Goal: Information Seeking & Learning: Learn about a topic

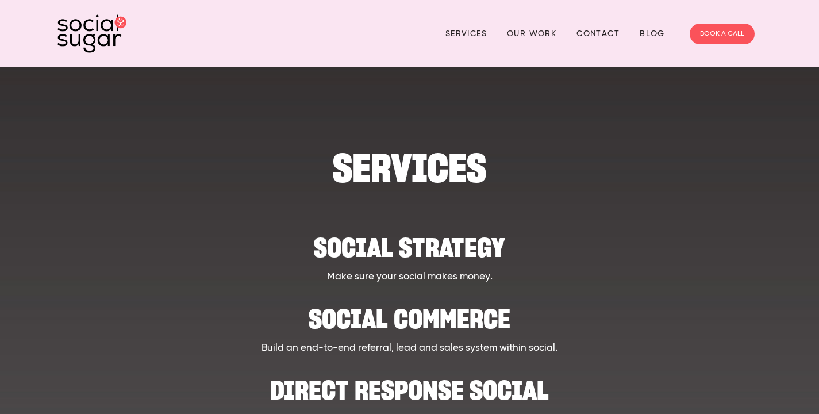
click at [487, 37] on link "Services" at bounding box center [465, 34] width 41 height 18
click at [540, 29] on link "Our Work" at bounding box center [531, 34] width 49 height 18
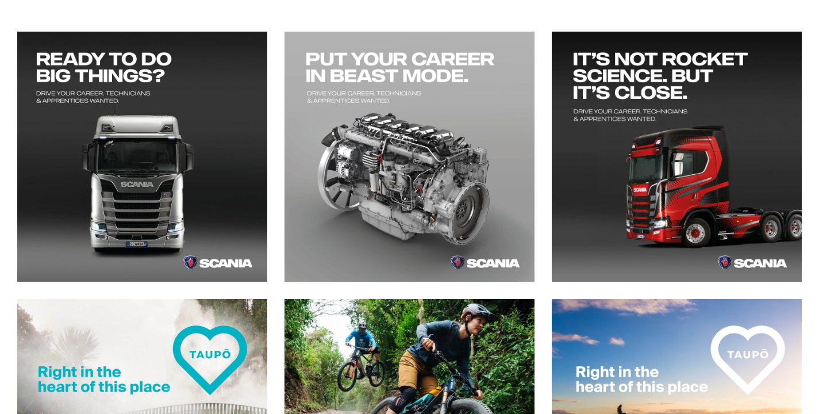
scroll to position [206, 0]
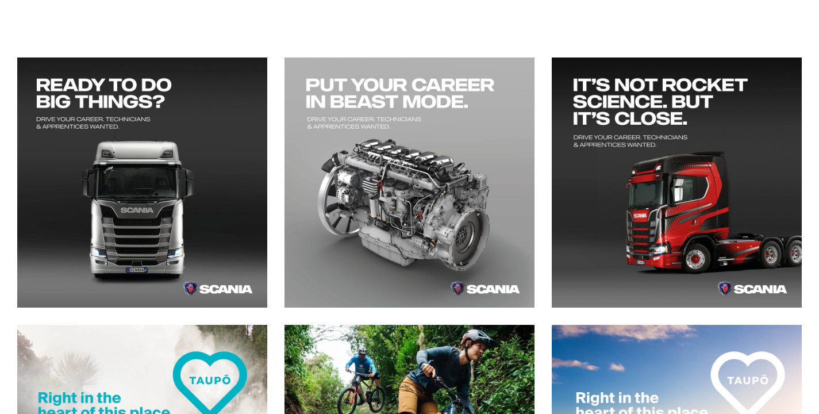
click at [805, 109] on article at bounding box center [685, 190] width 267 height 267
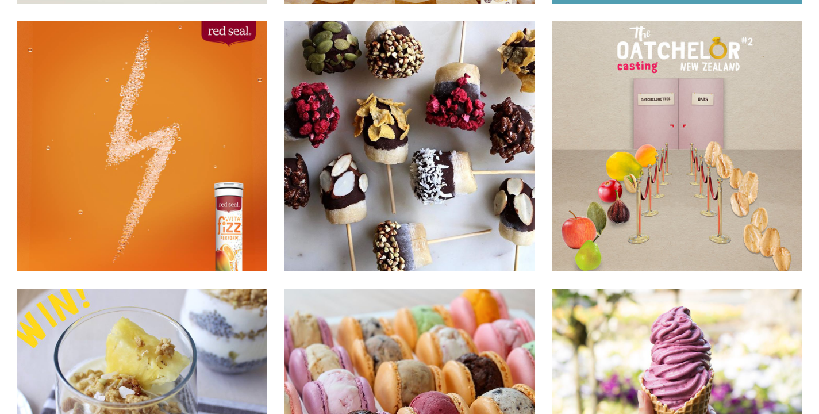
scroll to position [7458, 0]
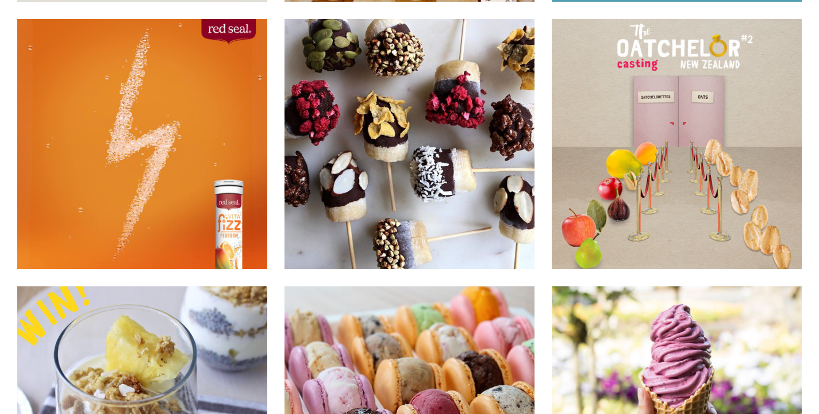
click at [421, 312] on img at bounding box center [409, 411] width 251 height 252
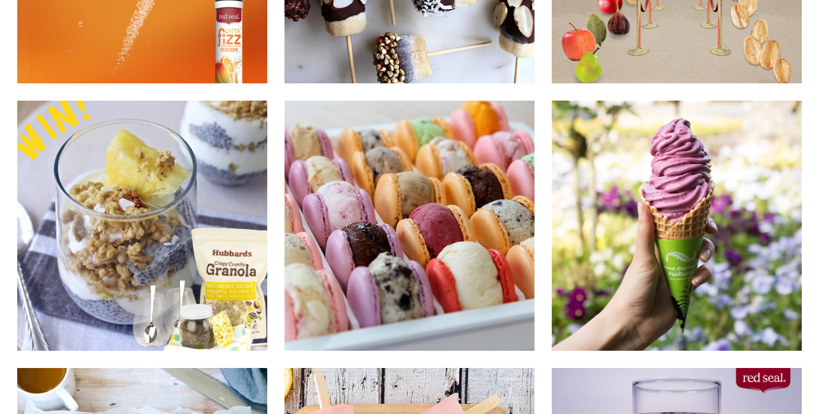
scroll to position [7747, 0]
